Goal: Obtain resource: Obtain resource

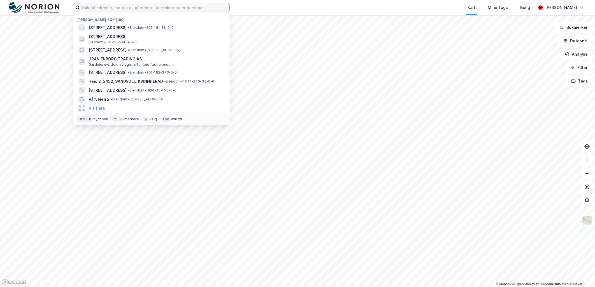
click at [113, 8] on input at bounding box center [154, 7] width 149 height 8
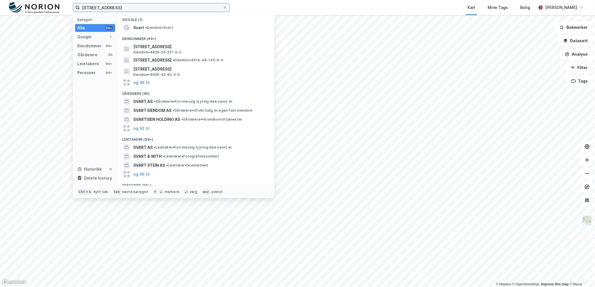
type input "[STREET_ADDRESS]"
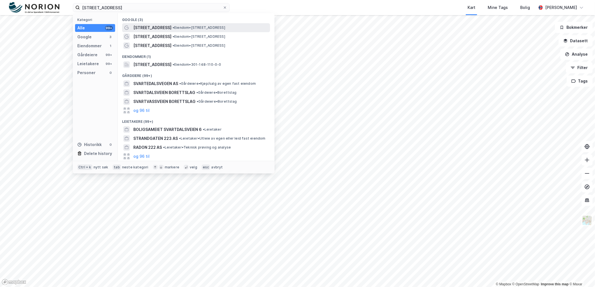
click at [192, 27] on span "• Eiendom • [STREET_ADDRESS]" at bounding box center [198, 27] width 53 height 4
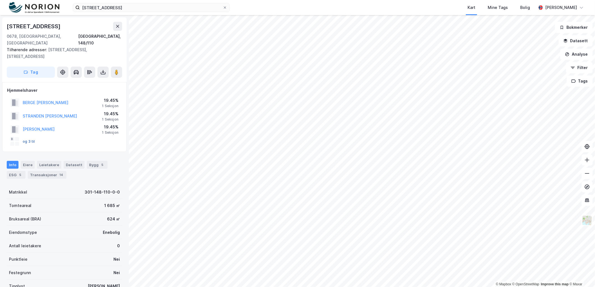
click at [0, 0] on button "og 3 til" at bounding box center [0, 0] width 0 height 0
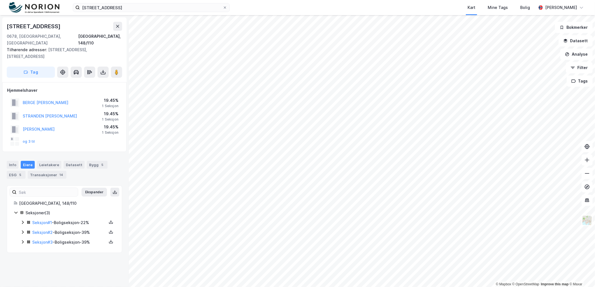
click at [22, 220] on icon at bounding box center [22, 222] width 4 height 4
click at [71, 249] on link "[PERSON_NAME]" at bounding box center [76, 251] width 32 height 5
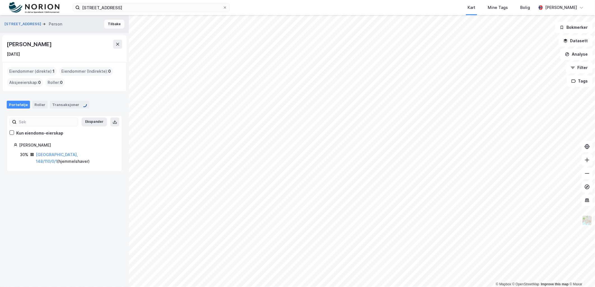
click at [115, 26] on button "Tilbake" at bounding box center [114, 24] width 20 height 9
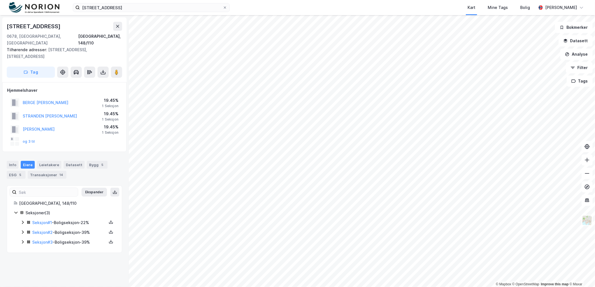
click at [21, 230] on icon at bounding box center [22, 232] width 4 height 4
click at [23, 221] on icon at bounding box center [23, 222] width 2 height 3
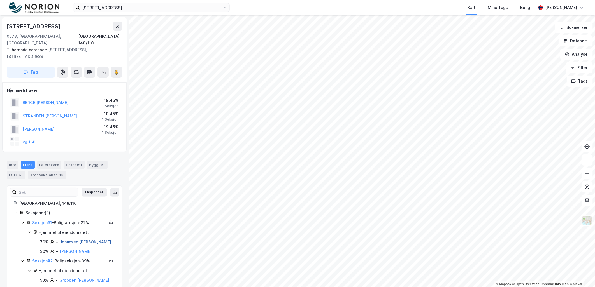
click at [80, 240] on link "Johansen [PERSON_NAME]" at bounding box center [86, 242] width 52 height 5
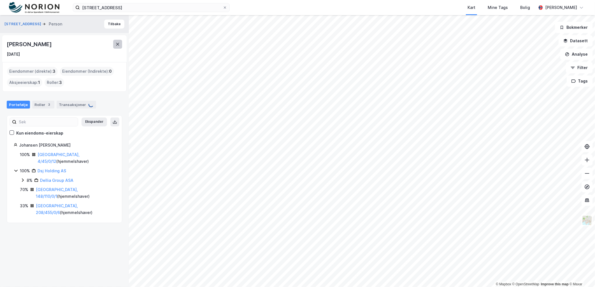
click at [119, 44] on icon at bounding box center [117, 44] width 4 height 4
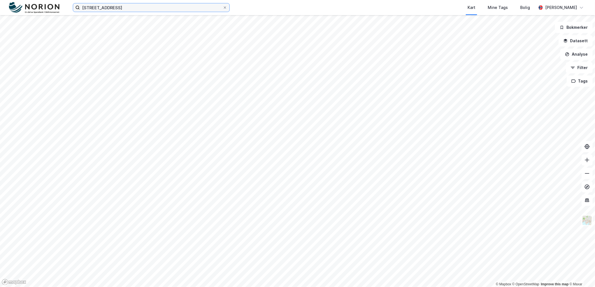
click at [141, 7] on input "[STREET_ADDRESS]" at bounding box center [151, 7] width 143 height 8
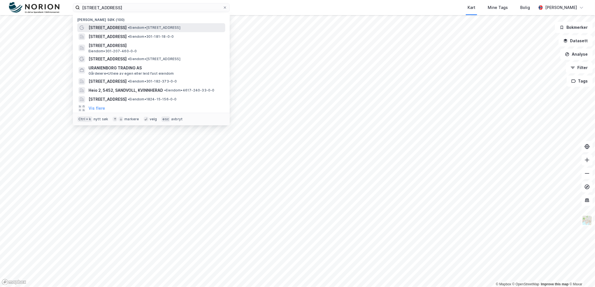
click at [133, 24] on div "[STREET_ADDRESS] • Eiendom • [STREET_ADDRESS]" at bounding box center [155, 27] width 135 height 7
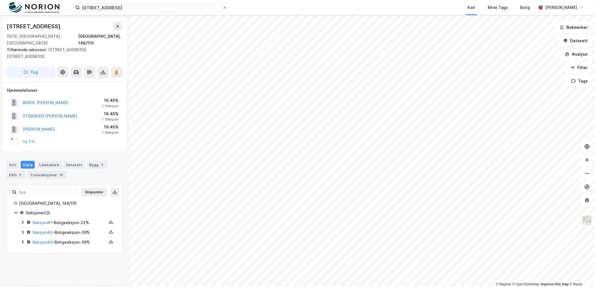
click at [23, 220] on icon at bounding box center [22, 222] width 4 height 4
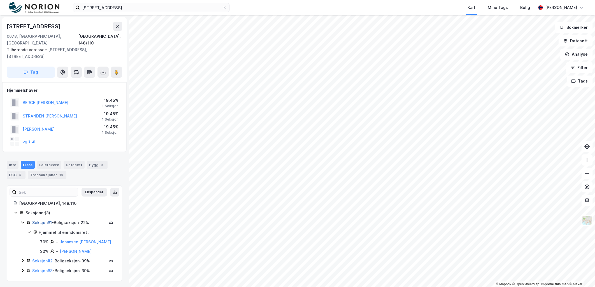
click at [40, 220] on link "Seksjon # 1" at bounding box center [42, 222] width 20 height 5
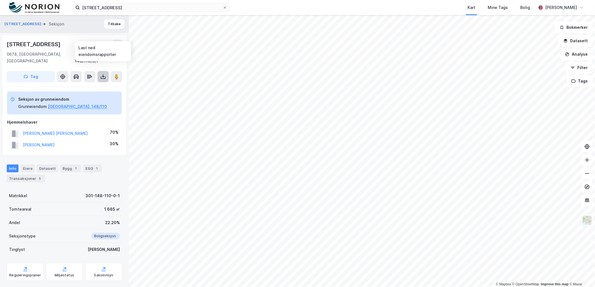
click at [107, 71] on button at bounding box center [102, 76] width 11 height 11
click at [82, 86] on div "Last ned grunnbok" at bounding box center [75, 88] width 32 height 4
